Goal: Find specific page/section: Find specific page/section

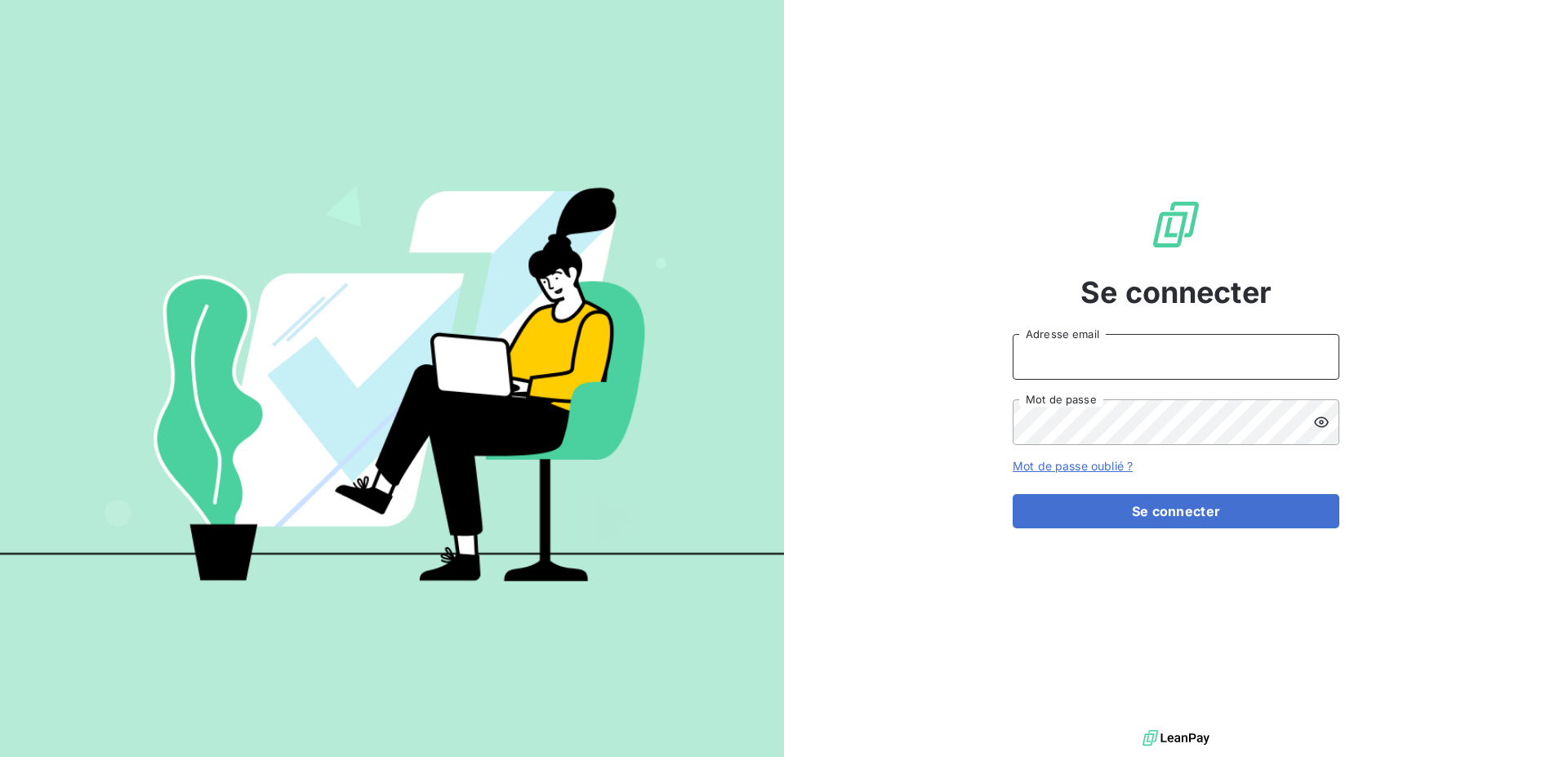
click at [1050, 356] on input "Adresse email" at bounding box center [1176, 356] width 327 height 45
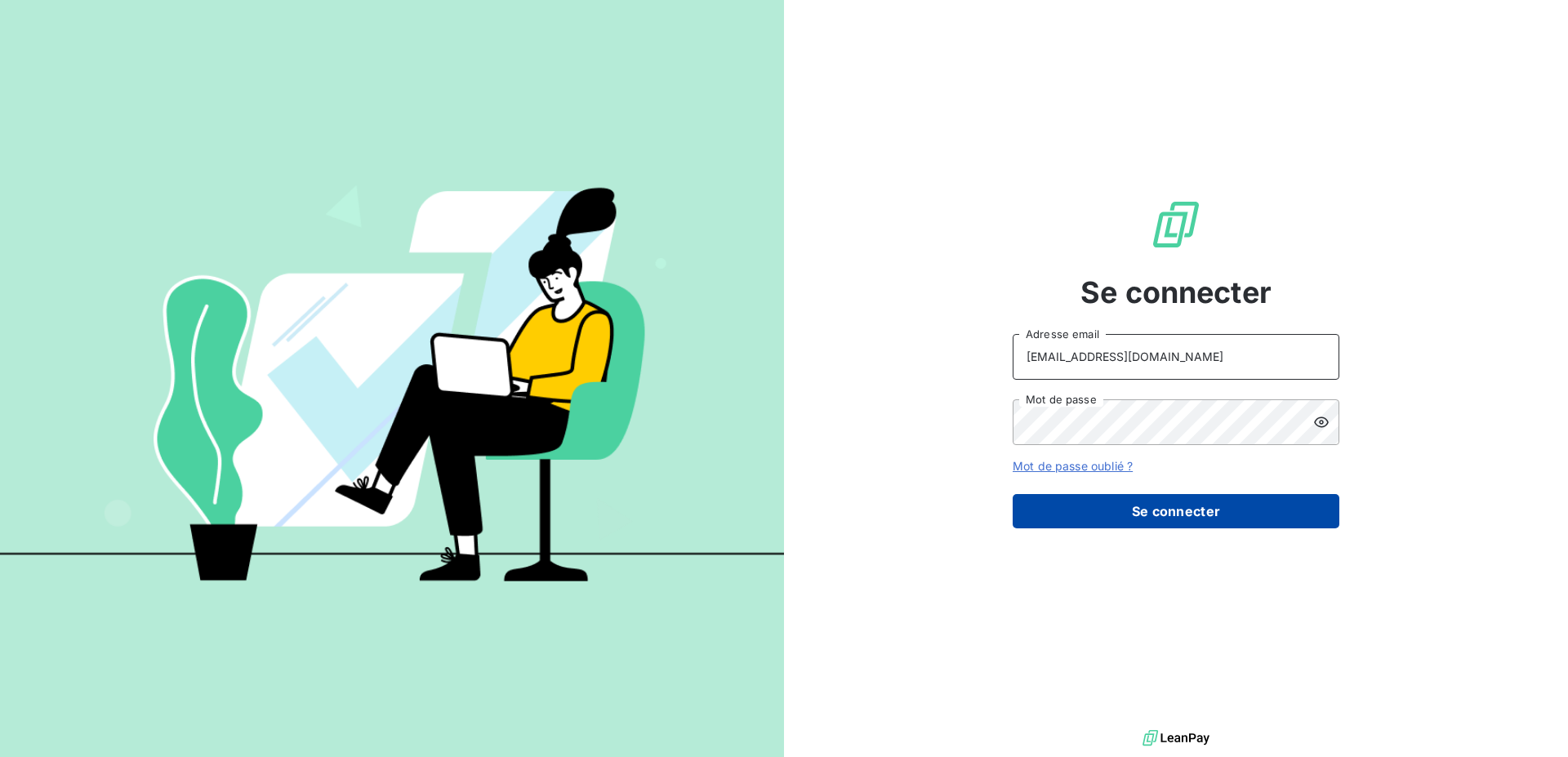
type input "[EMAIL_ADDRESS][DOMAIN_NAME]"
click at [1082, 506] on button "Se connecter" at bounding box center [1176, 511] width 327 height 35
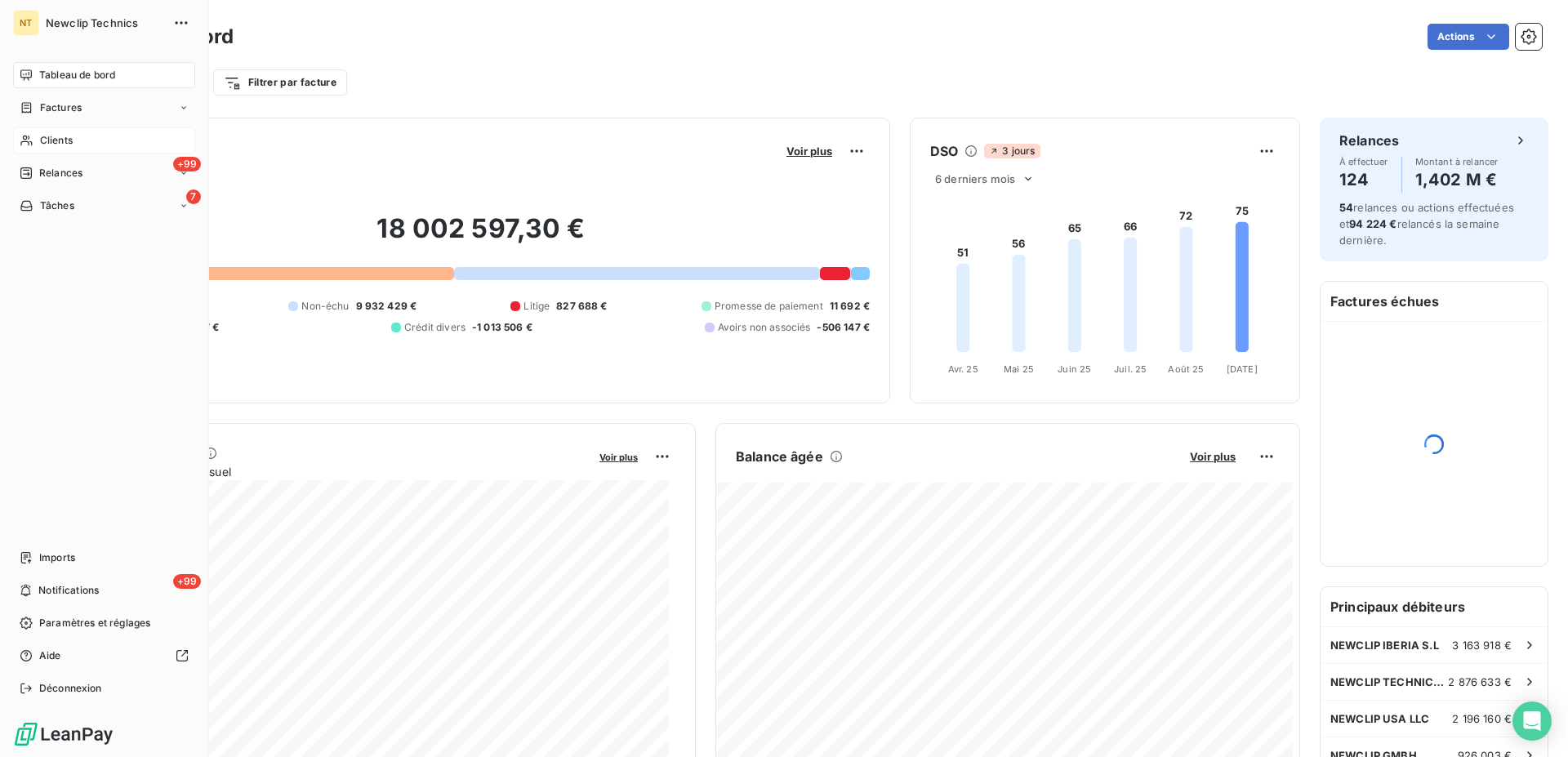
click at [69, 131] on div "Clients" at bounding box center [104, 140] width 182 height 26
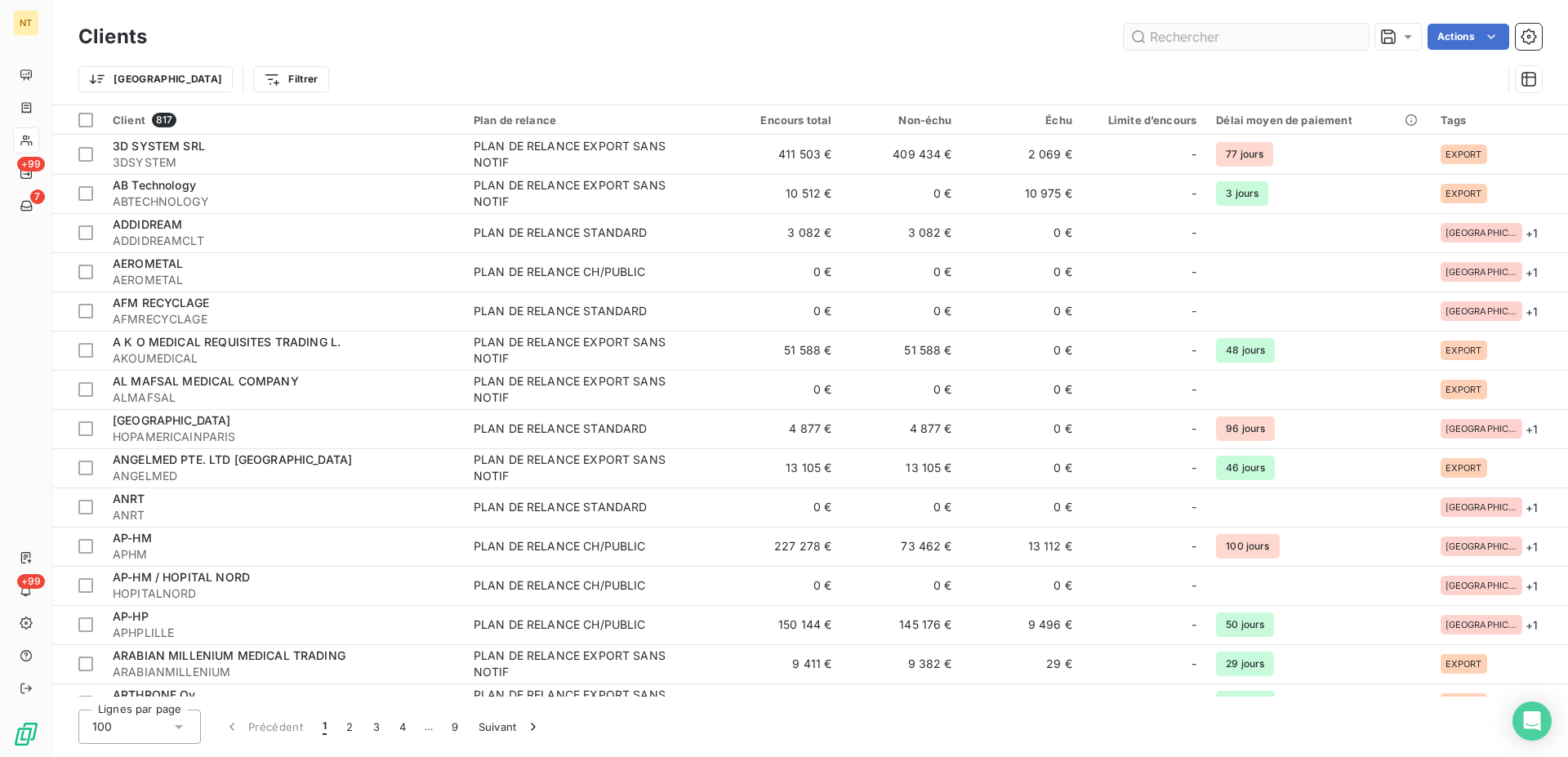
click at [1179, 41] on input "text" at bounding box center [1246, 37] width 245 height 26
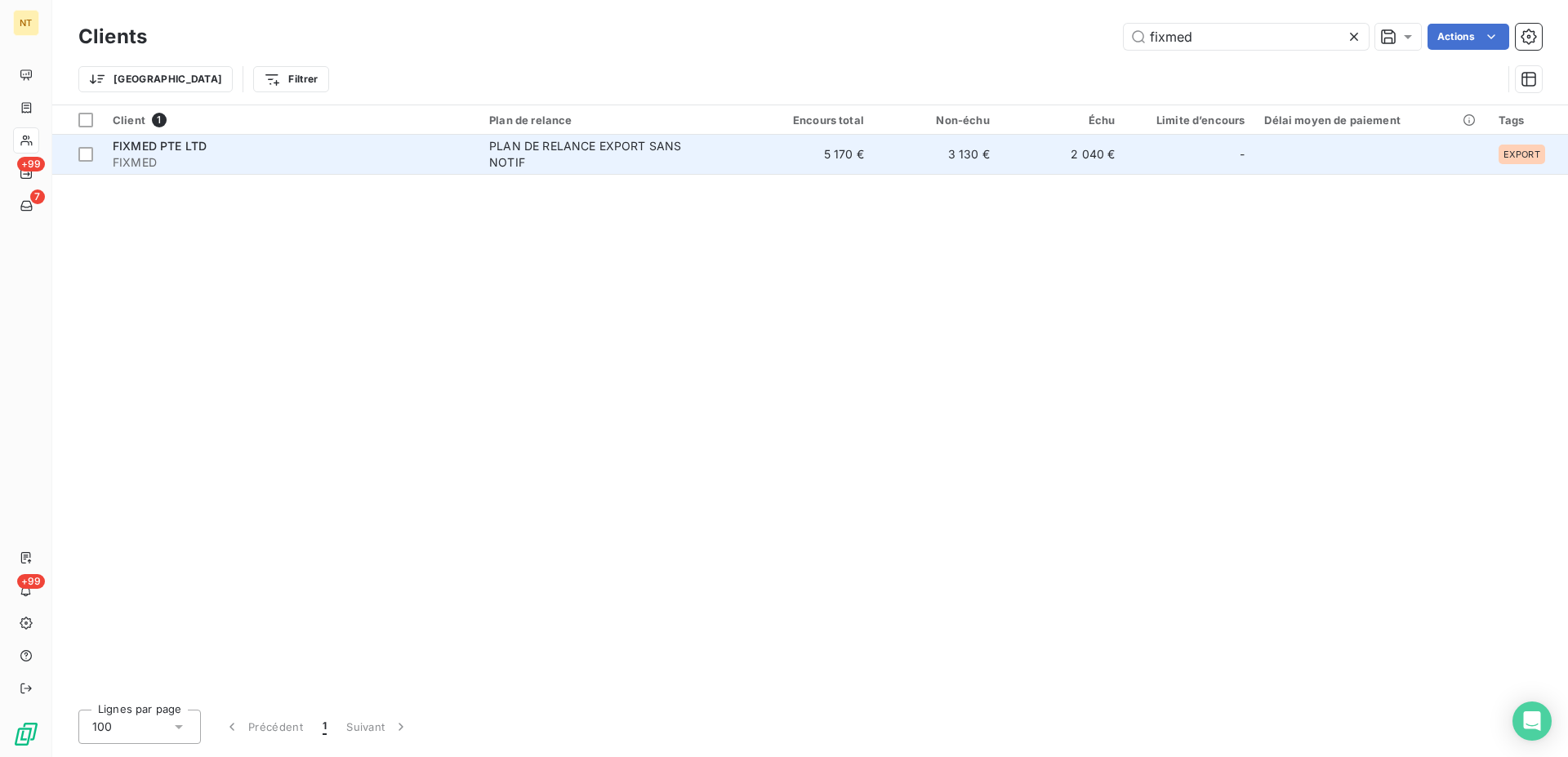
type input "fixmed"
click at [322, 150] on div "FIXMED PTE LTD" at bounding box center [291, 146] width 357 height 17
